Goal: Find specific page/section: Find specific page/section

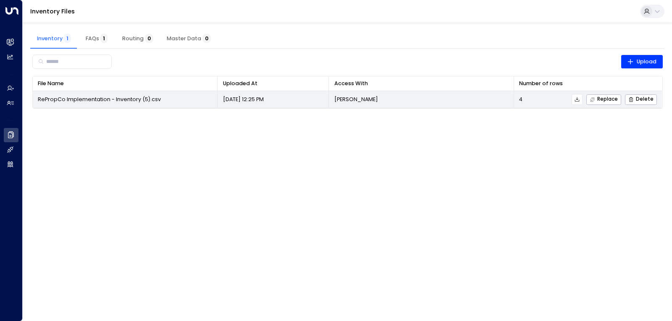
click at [87, 97] on span "RePropCo Implementation - Inventory (5).csv" at bounding box center [99, 100] width 123 height 8
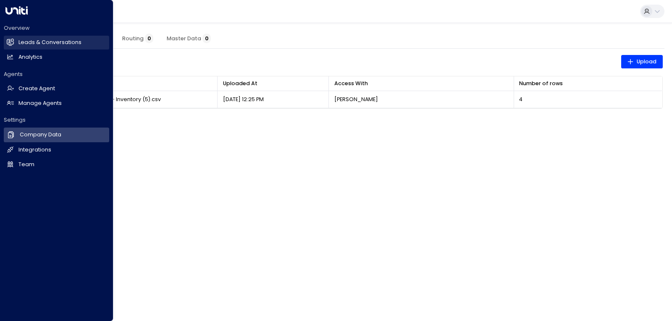
click at [47, 41] on h2 "Leads & Conversations" at bounding box center [49, 43] width 63 height 8
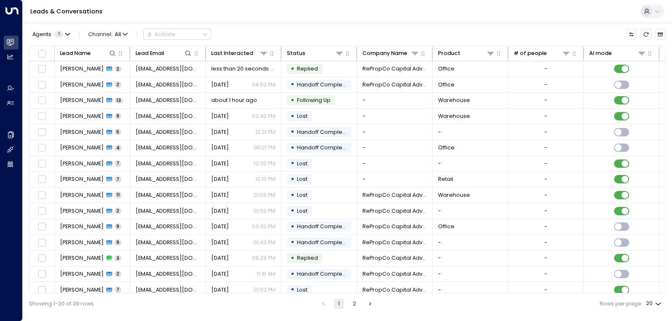
click at [657, 16] on button at bounding box center [652, 11] width 24 height 13
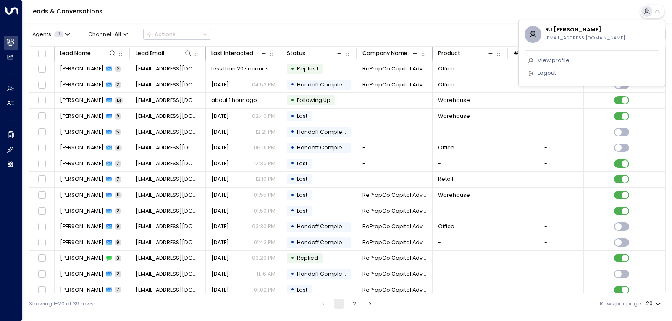
click at [74, 226] on div at bounding box center [336, 160] width 672 height 321
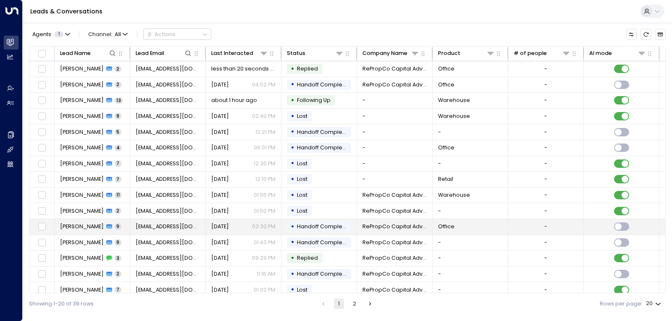
click at [80, 227] on span "[PERSON_NAME]" at bounding box center [82, 227] width 44 height 8
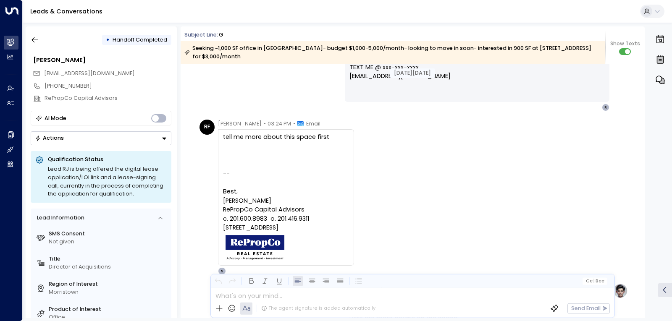
scroll to position [898, 0]
